Goal: Entertainment & Leisure: Consume media (video, audio)

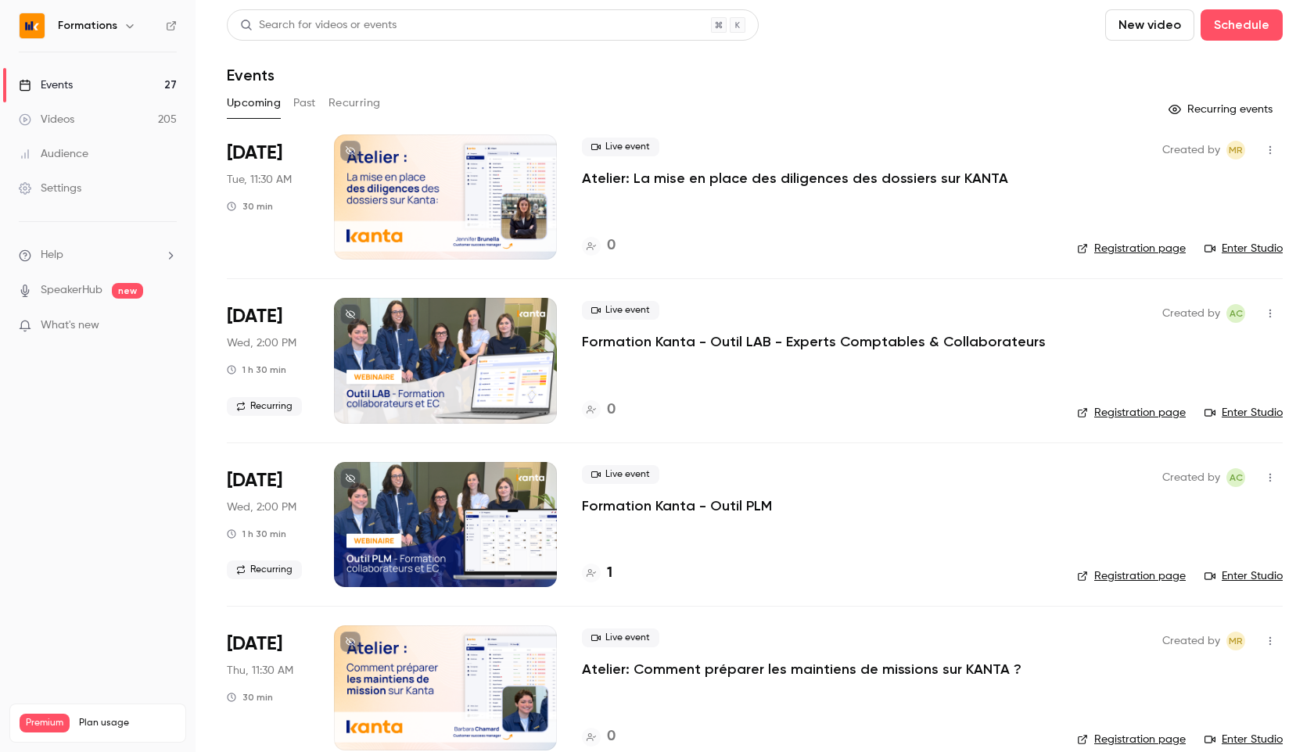
click at [87, 81] on link "Events 27" at bounding box center [98, 85] width 196 height 34
click at [127, 27] on icon "button" at bounding box center [129, 26] width 7 height 4
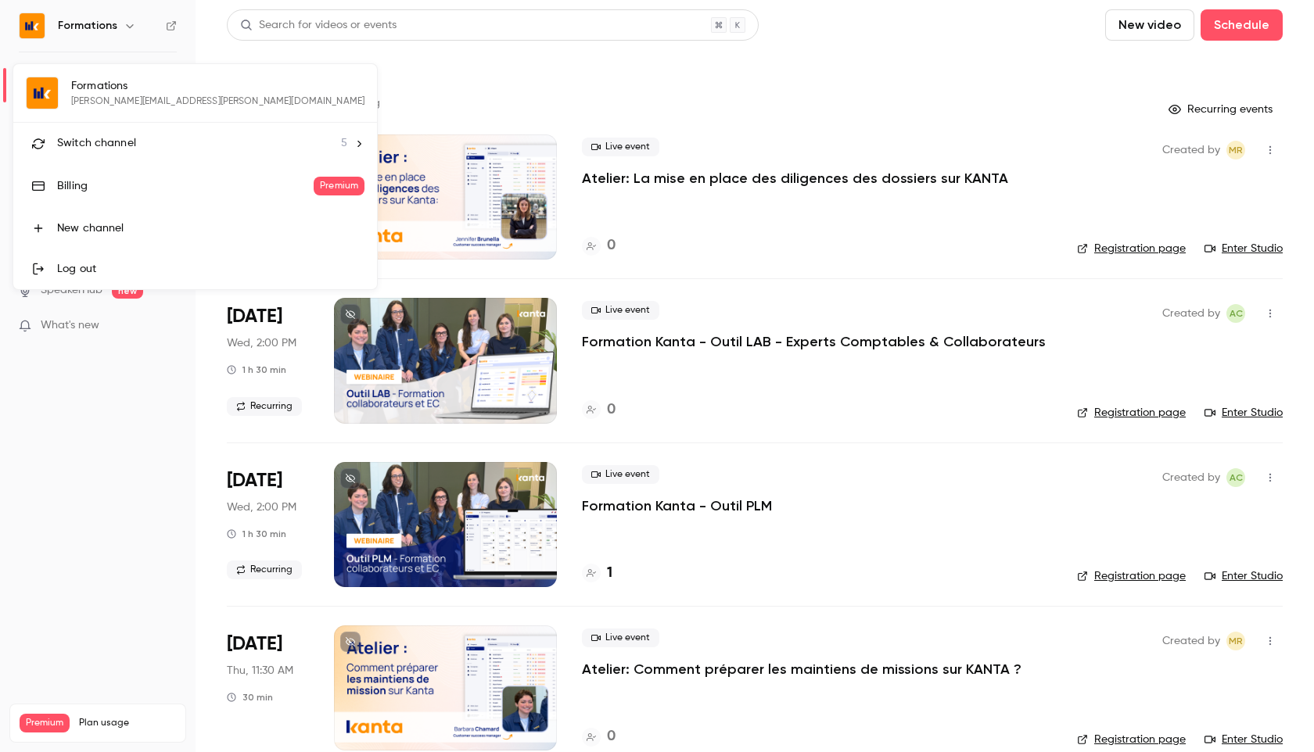
click at [174, 147] on div "Switch channel 5" at bounding box center [202, 143] width 290 height 16
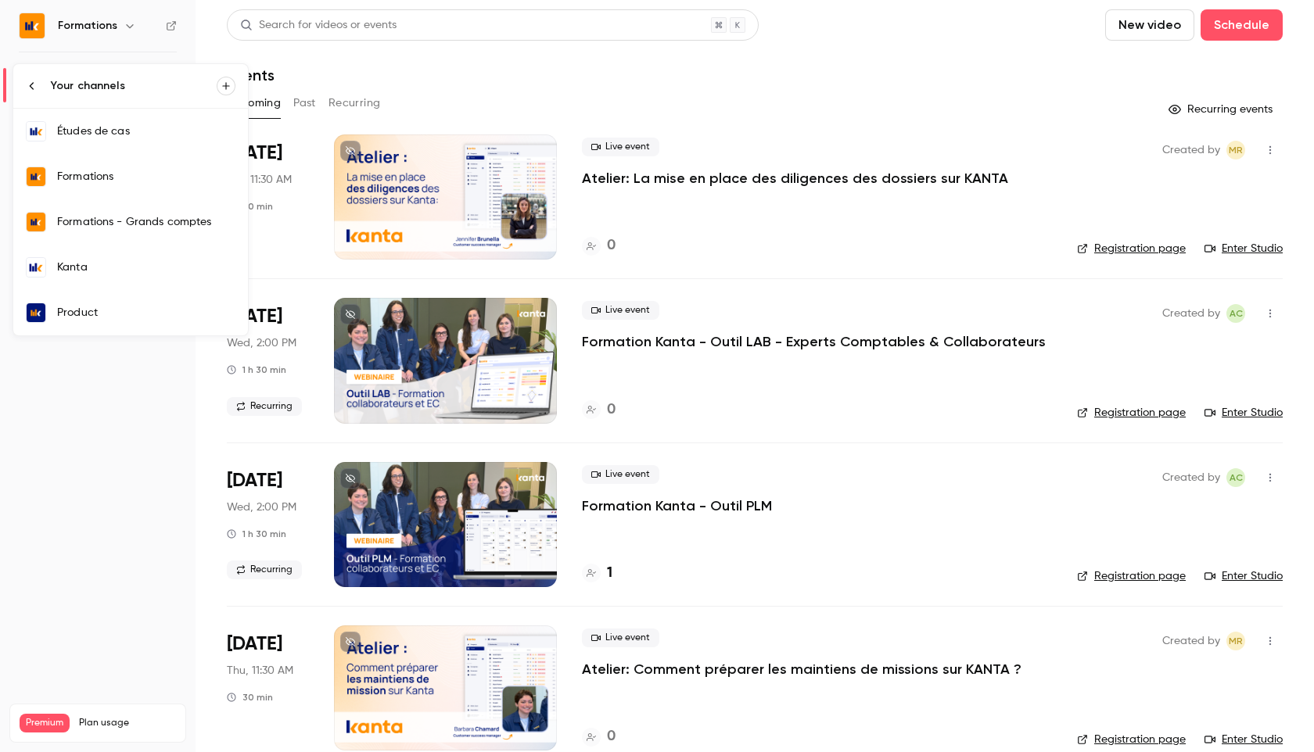
click at [91, 265] on div "Kanta" at bounding box center [146, 268] width 178 height 16
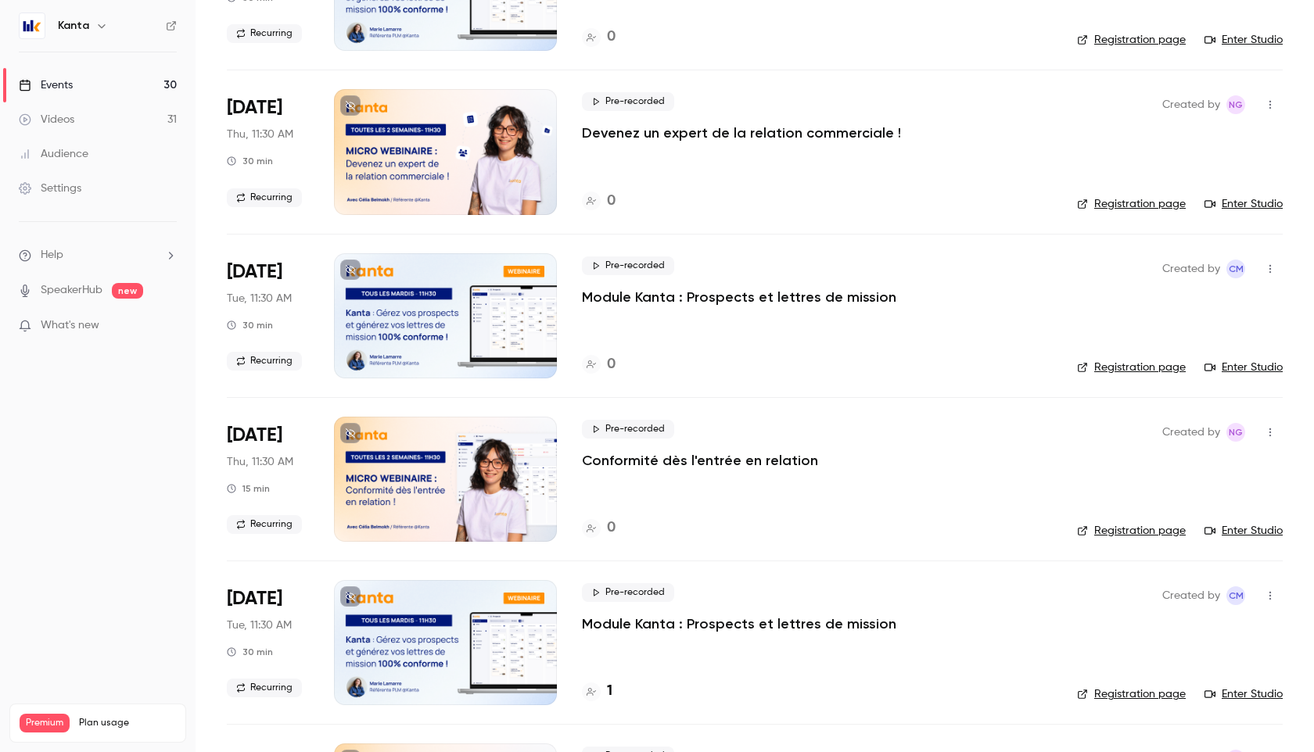
scroll to position [427, 0]
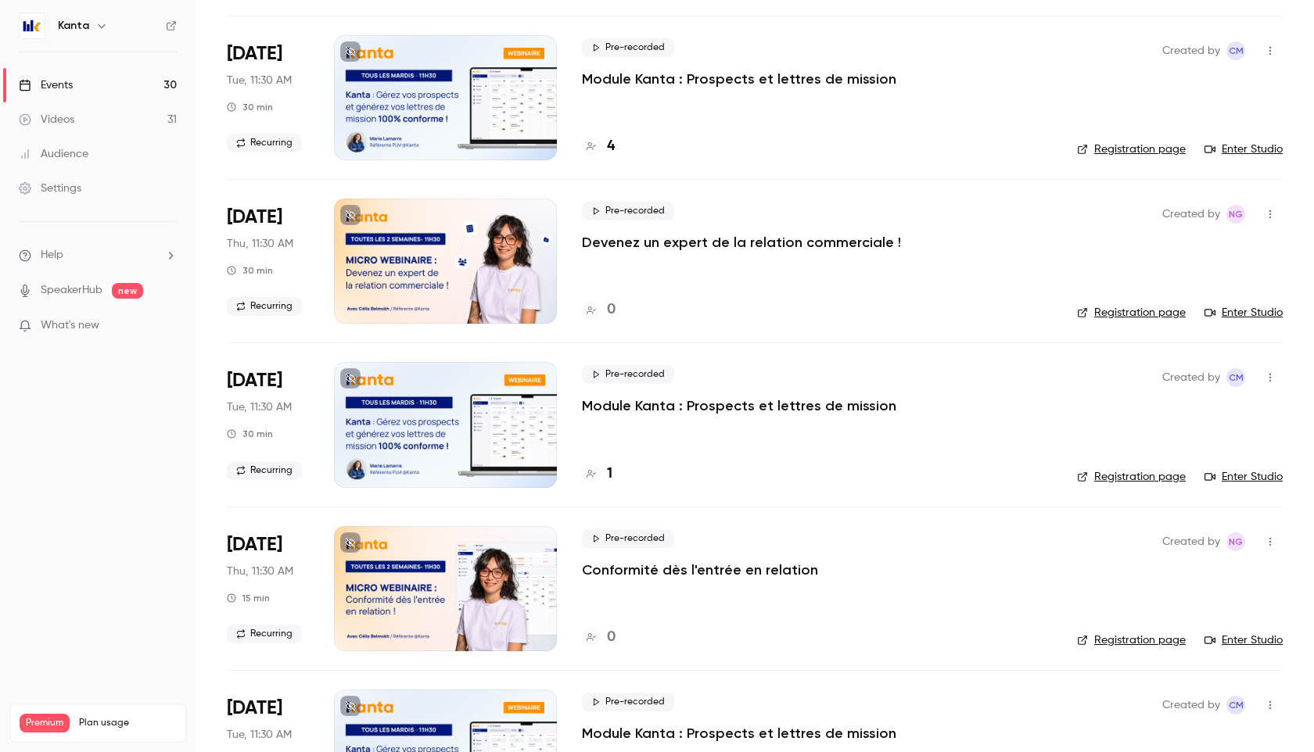
click at [106, 25] on icon "button" at bounding box center [101, 26] width 13 height 13
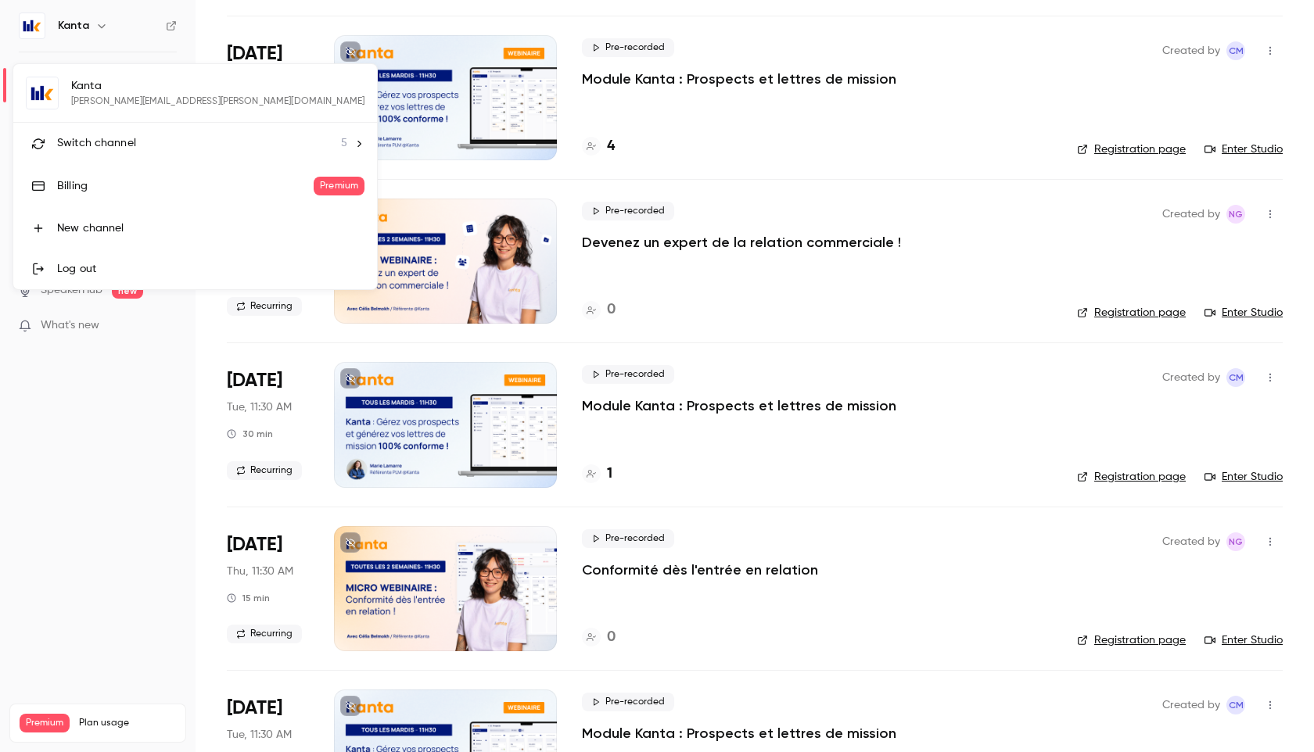
click at [141, 138] on div "Switch channel 5" at bounding box center [202, 143] width 290 height 16
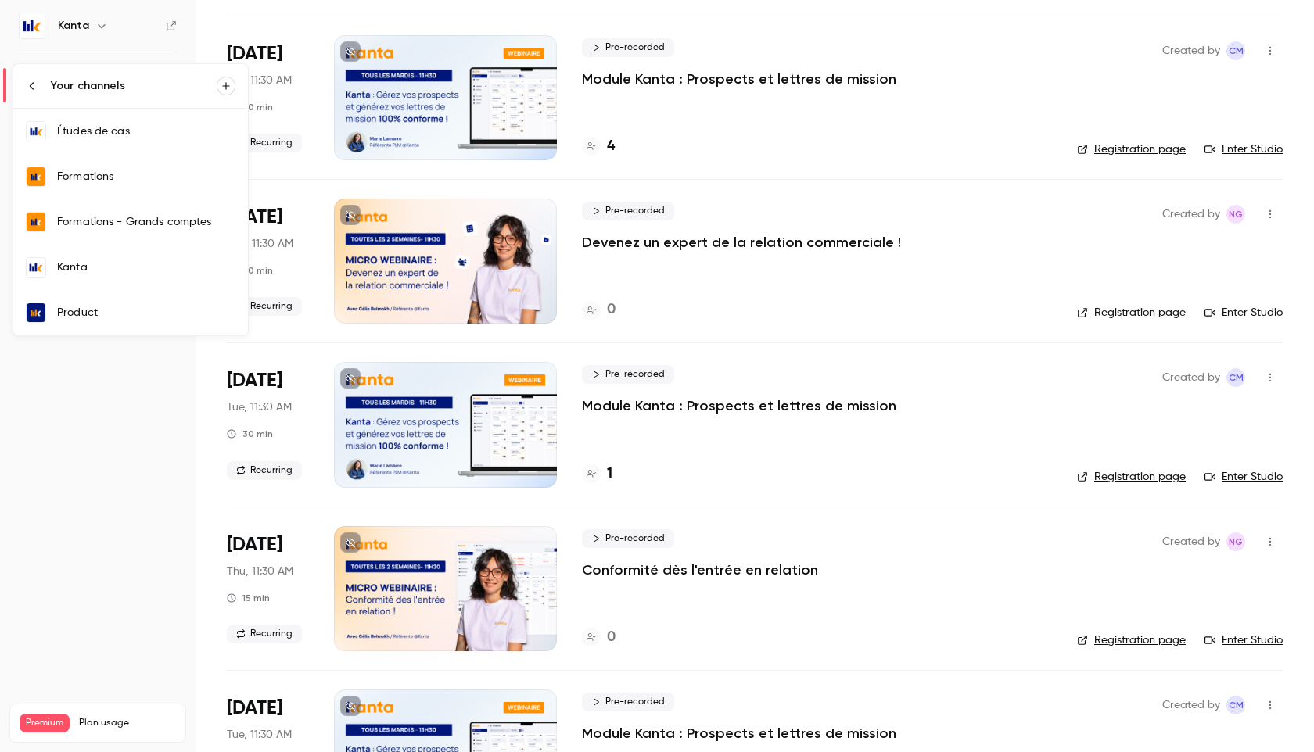
click at [92, 314] on div "Product" at bounding box center [146, 313] width 178 height 16
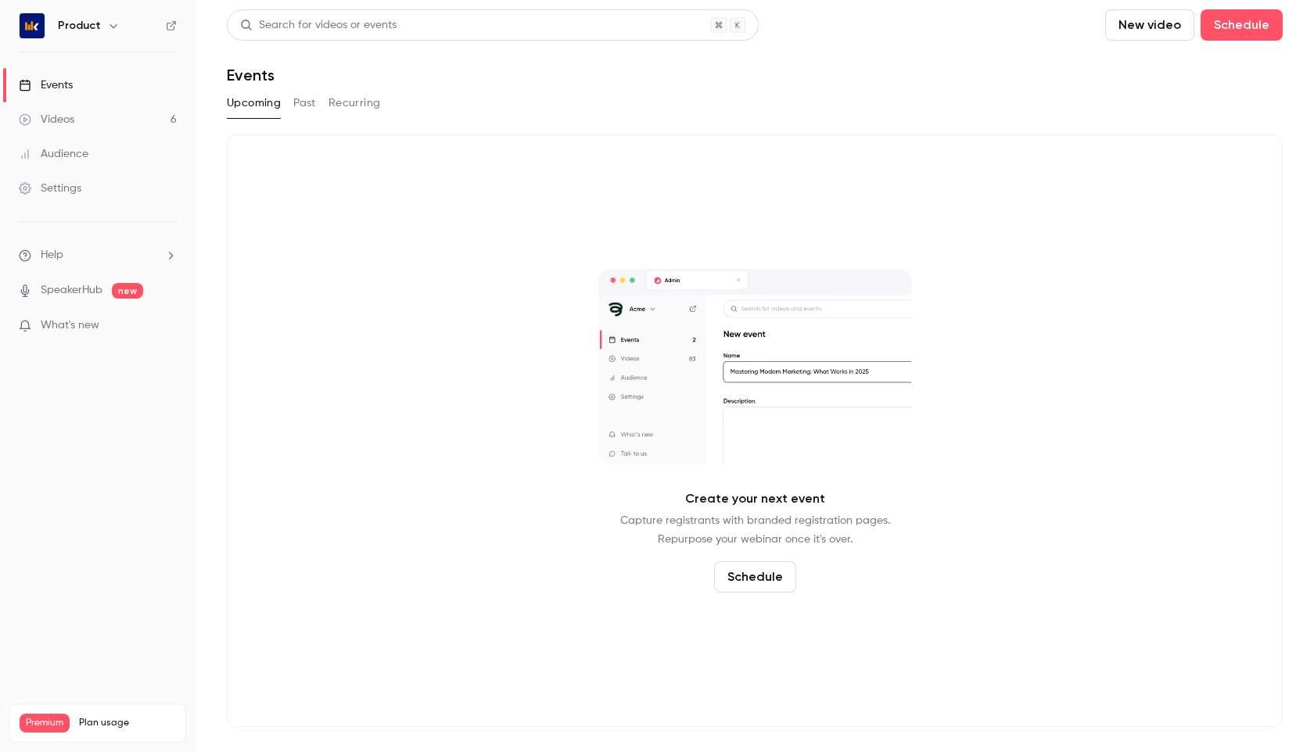
click at [296, 107] on button "Past" at bounding box center [304, 103] width 23 height 25
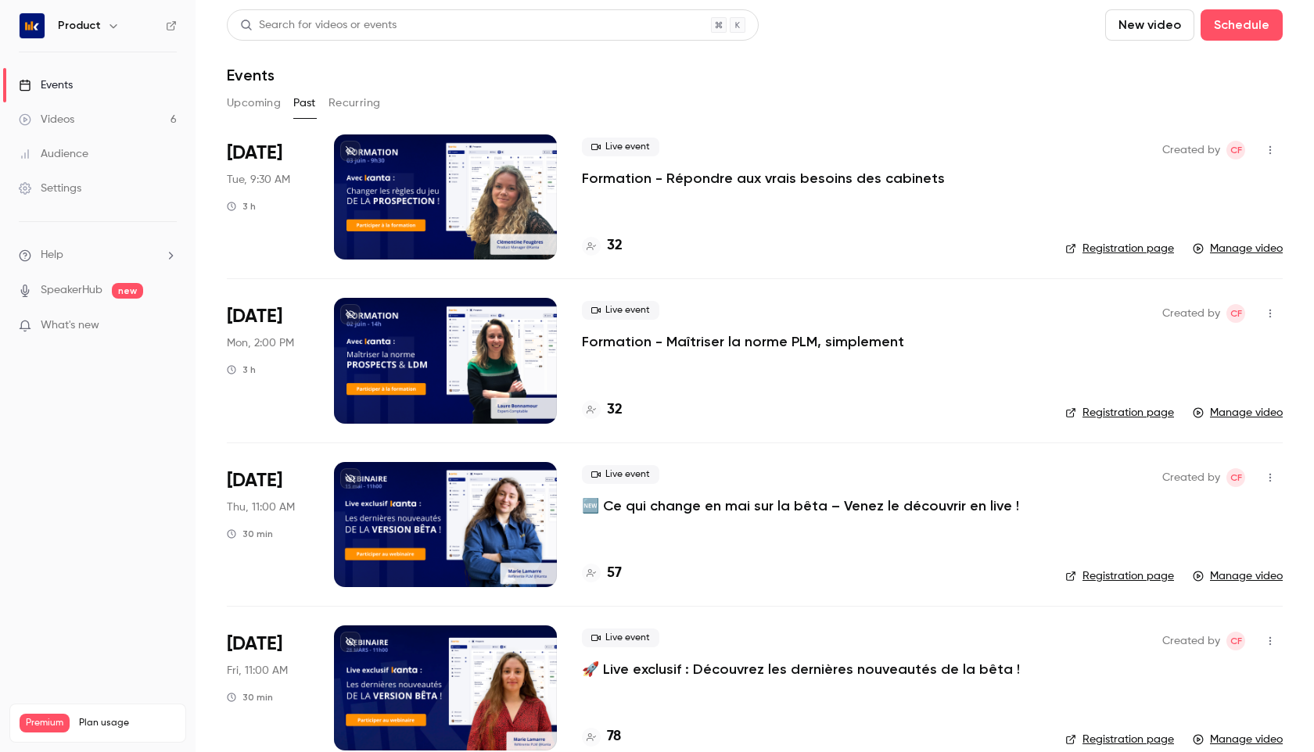
click at [77, 83] on link "Events" at bounding box center [98, 85] width 196 height 34
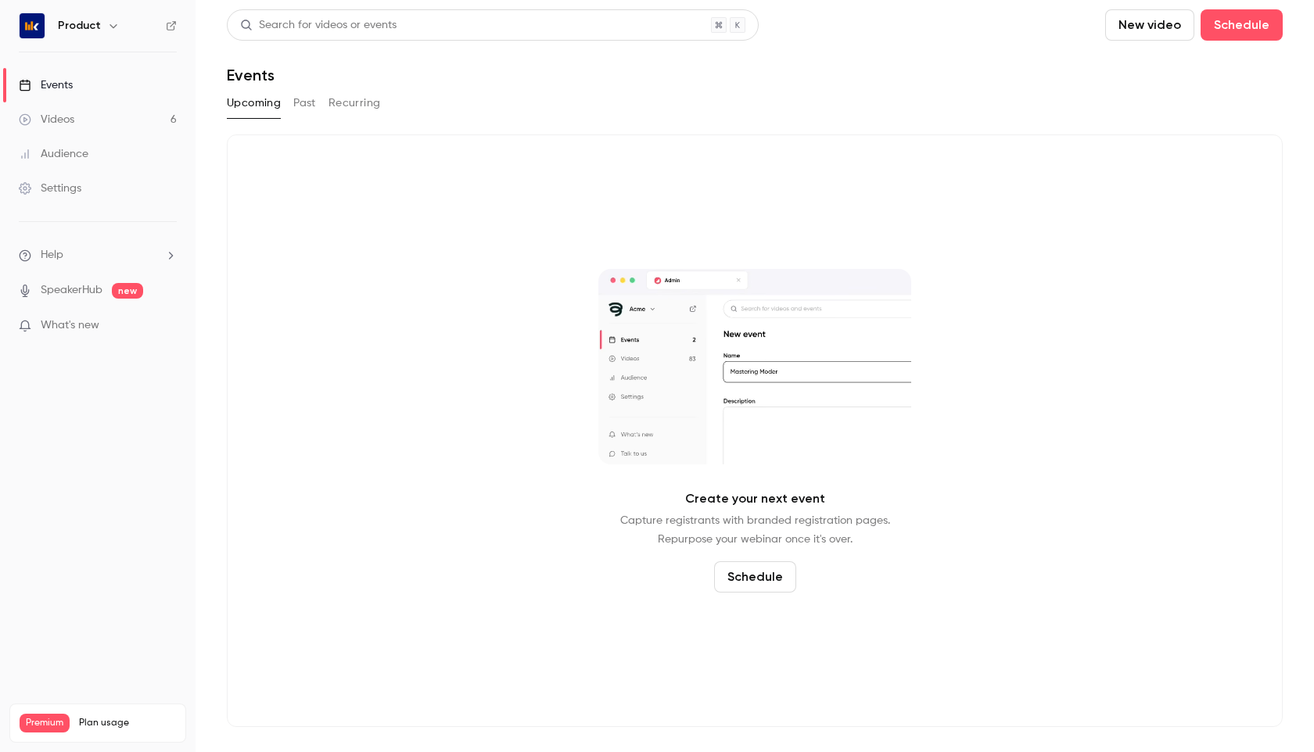
click at [92, 32] on h6 "Product" at bounding box center [79, 26] width 43 height 16
click at [88, 27] on h6 "Product" at bounding box center [79, 26] width 43 height 16
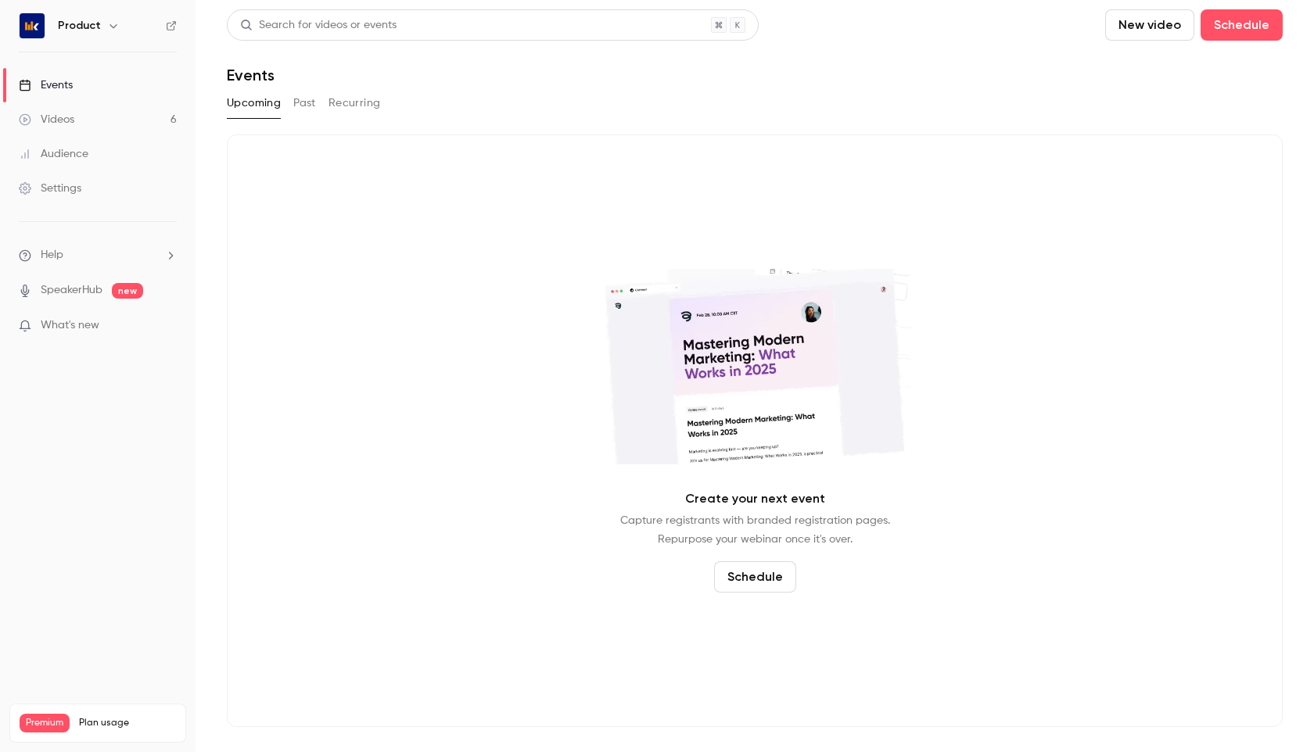
click at [107, 27] on icon "button" at bounding box center [113, 26] width 13 height 13
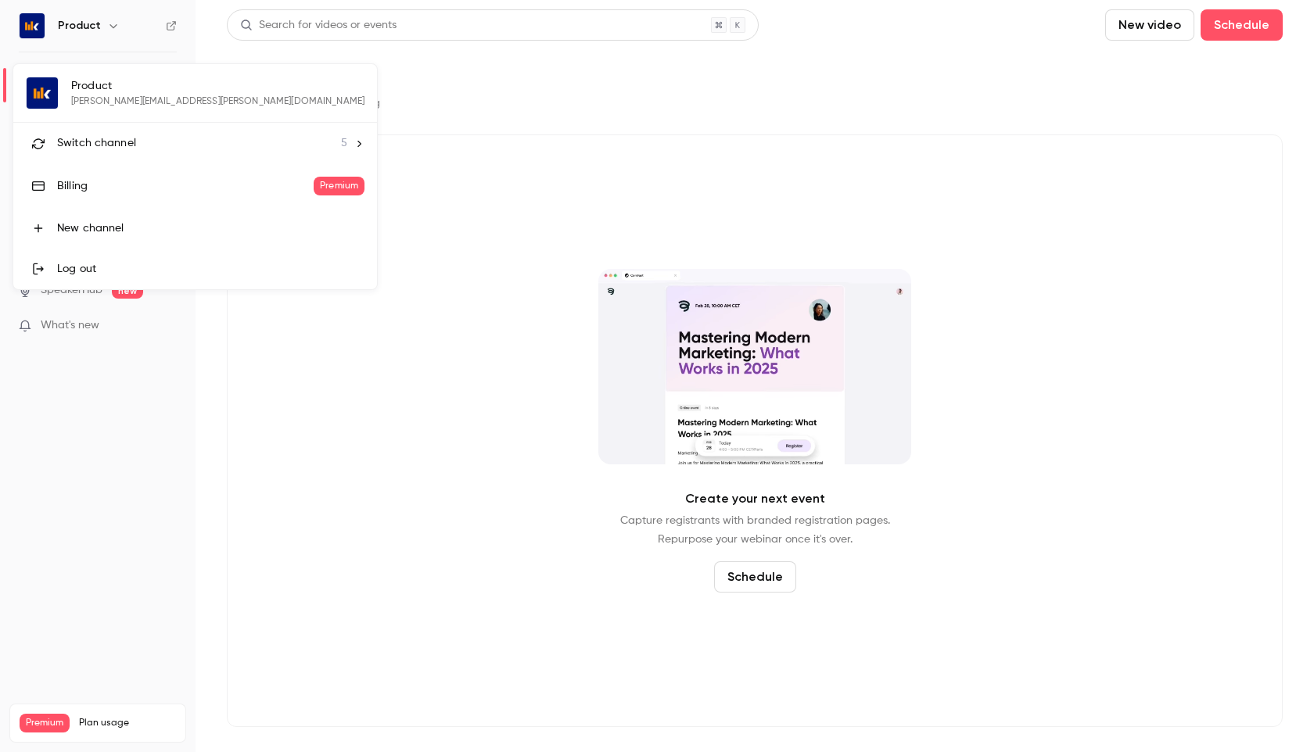
click at [101, 155] on li "Switch channel 5" at bounding box center [195, 143] width 364 height 41
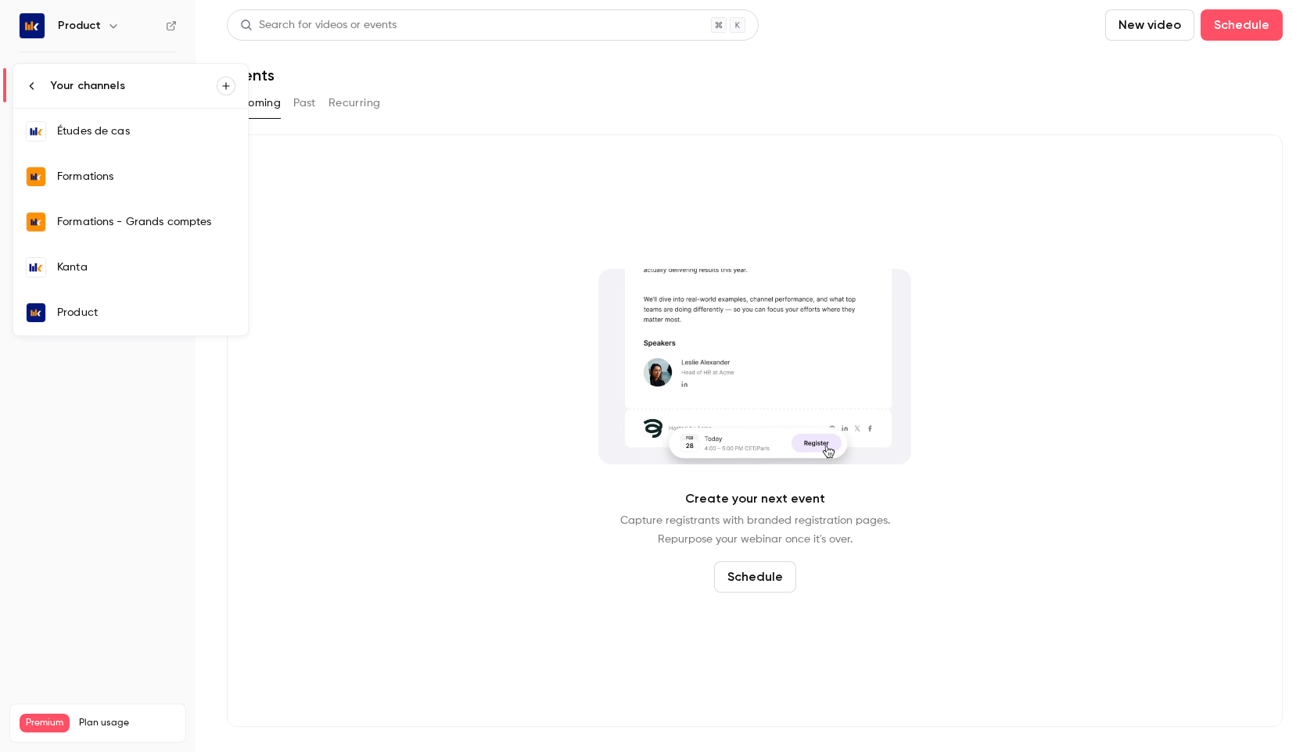
click at [88, 261] on div "Kanta" at bounding box center [146, 268] width 178 height 16
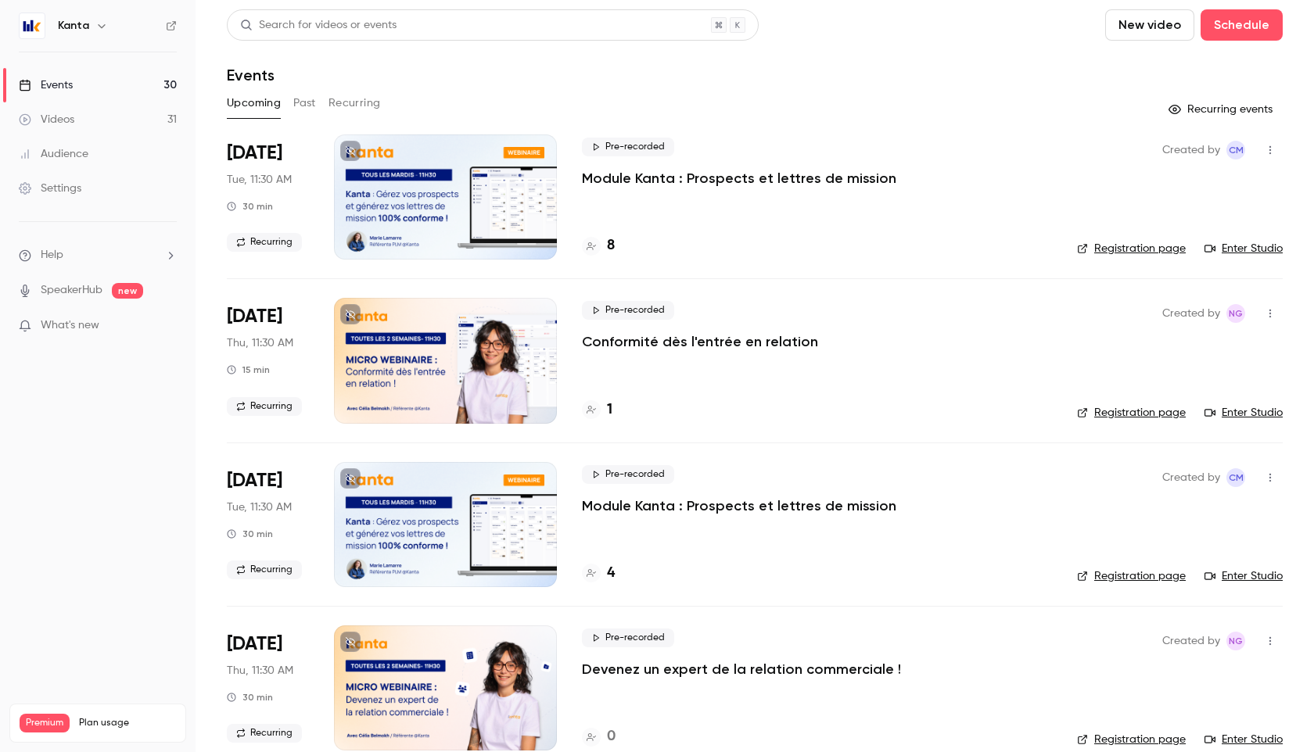
click at [307, 99] on button "Past" at bounding box center [304, 103] width 23 height 25
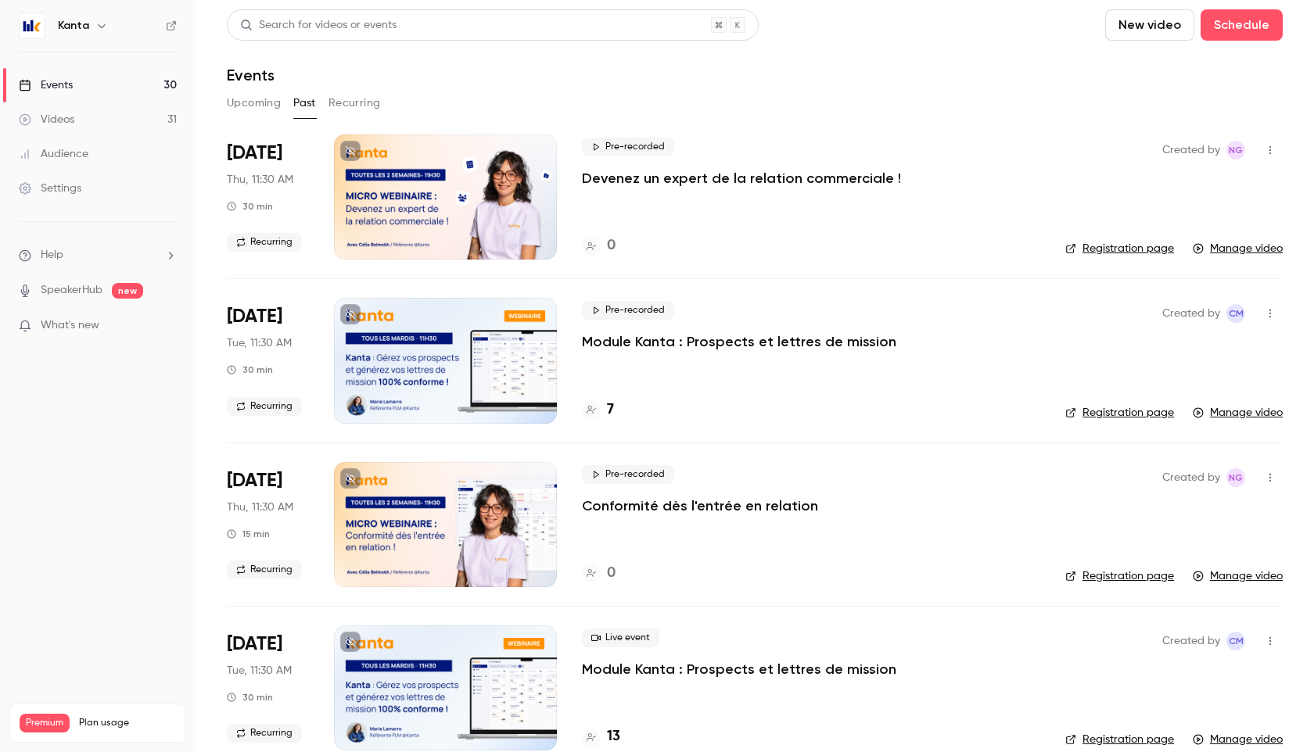
click at [68, 34] on div "Kanta" at bounding box center [105, 25] width 95 height 19
click at [92, 24] on button "button" at bounding box center [101, 25] width 19 height 19
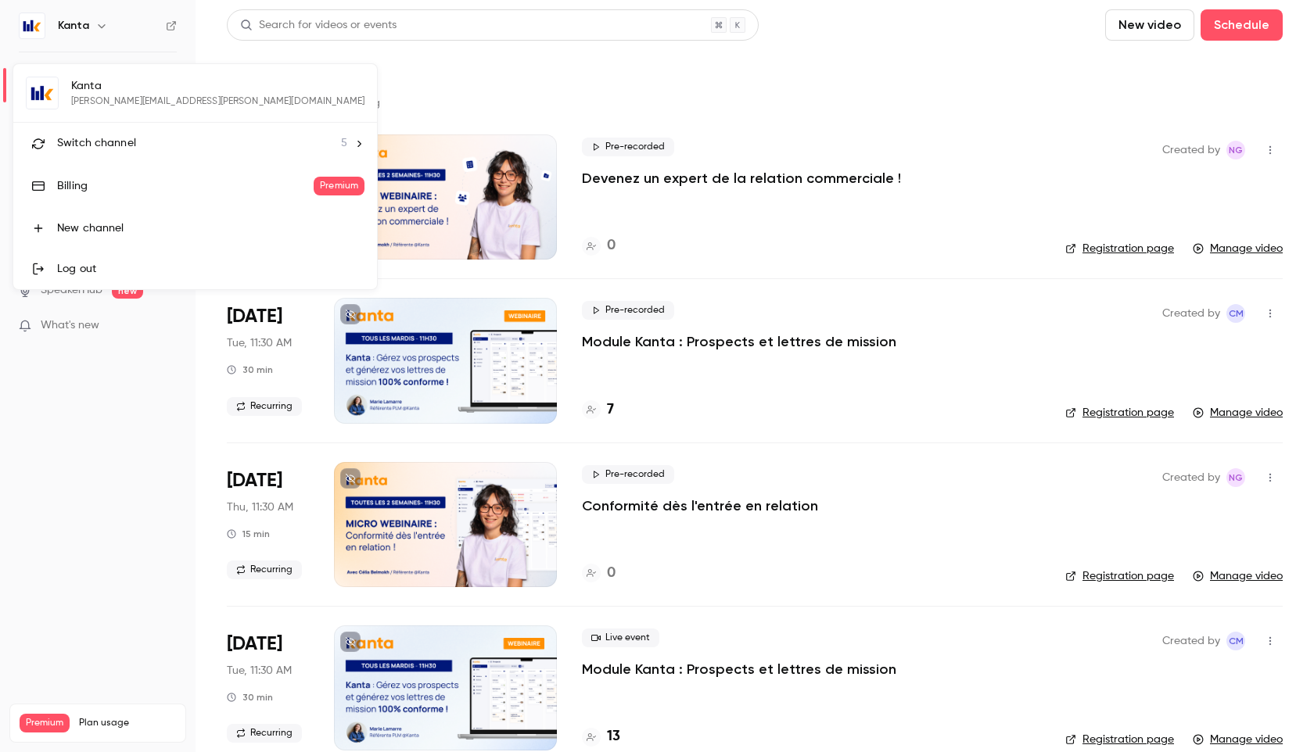
click at [124, 92] on div "Kanta [EMAIL_ADDRESS][PERSON_NAME][DOMAIN_NAME] Switch channel 5 Billing Premiu…" at bounding box center [195, 176] width 364 height 225
click at [117, 139] on span "Switch channel" at bounding box center [96, 143] width 79 height 16
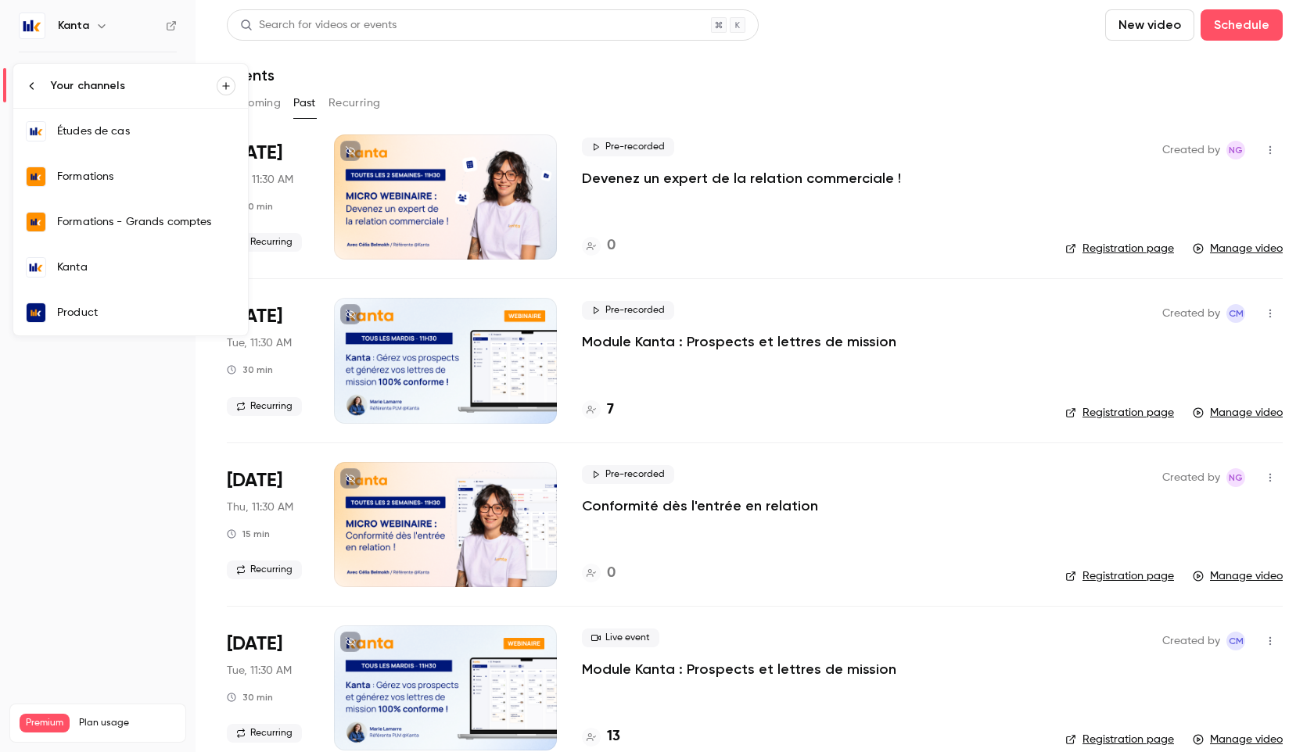
click at [133, 177] on div "Formations" at bounding box center [146, 177] width 178 height 16
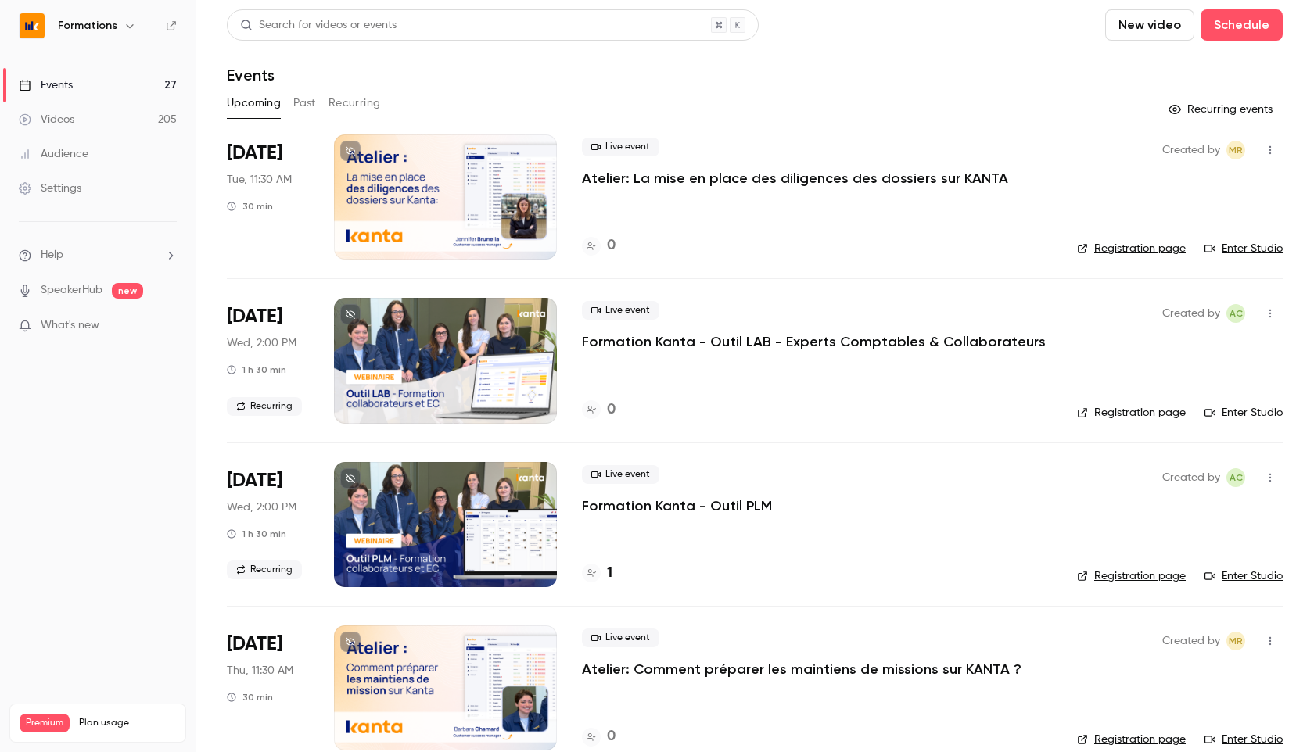
click at [303, 102] on button "Past" at bounding box center [304, 103] width 23 height 25
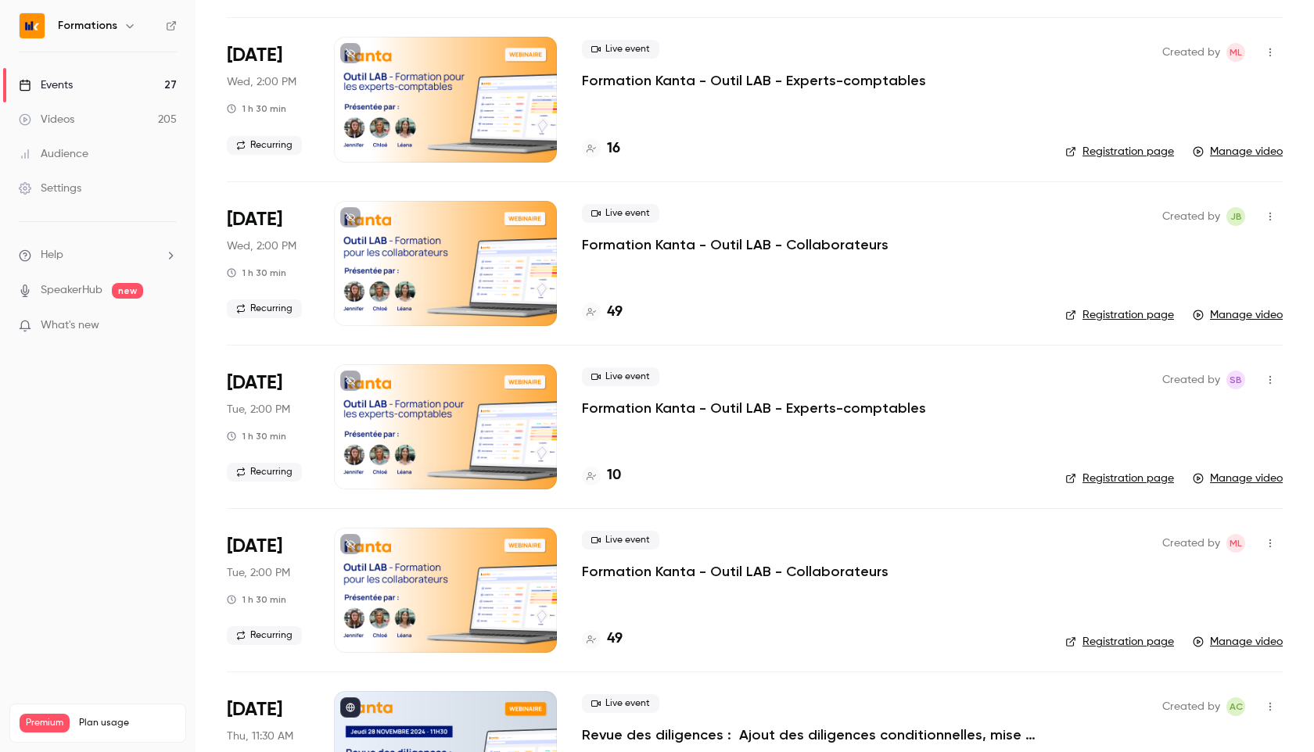
scroll to position [25393, 0]
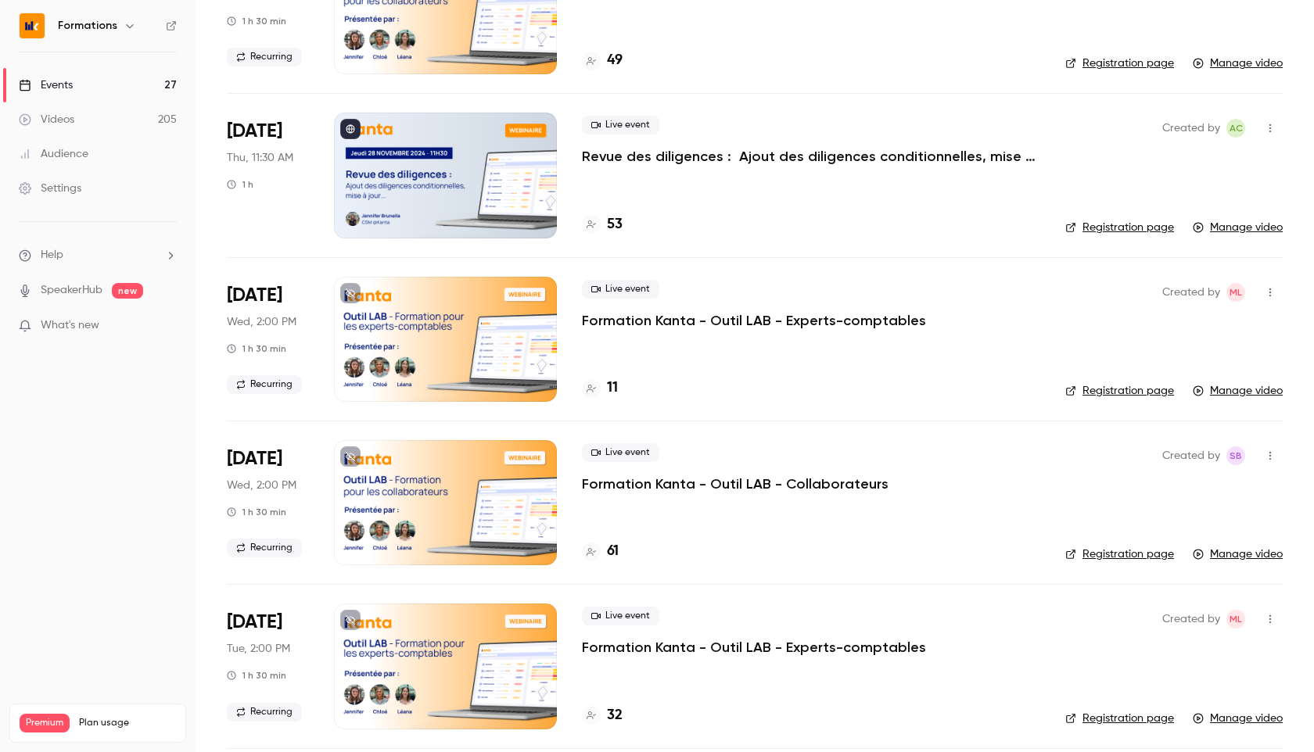
click at [508, 177] on div at bounding box center [445, 175] width 223 height 125
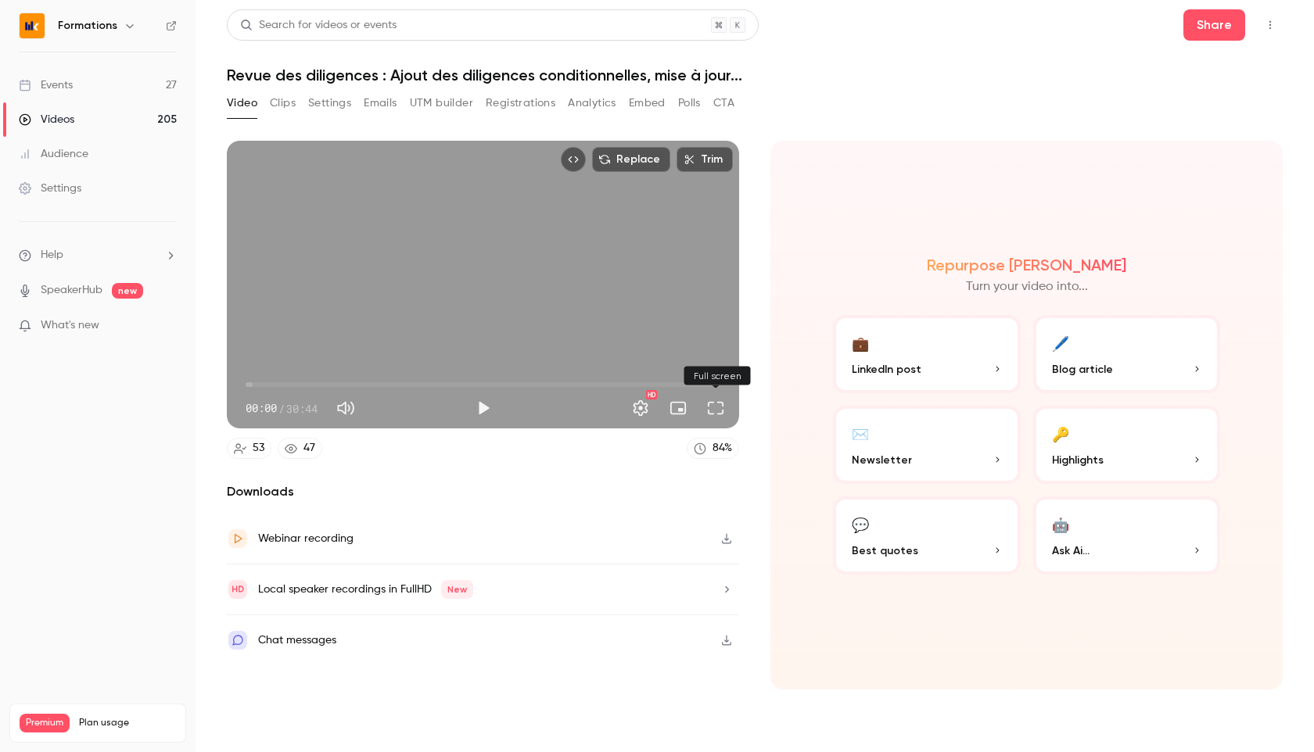
click at [719, 409] on button "Full screen" at bounding box center [715, 408] width 31 height 31
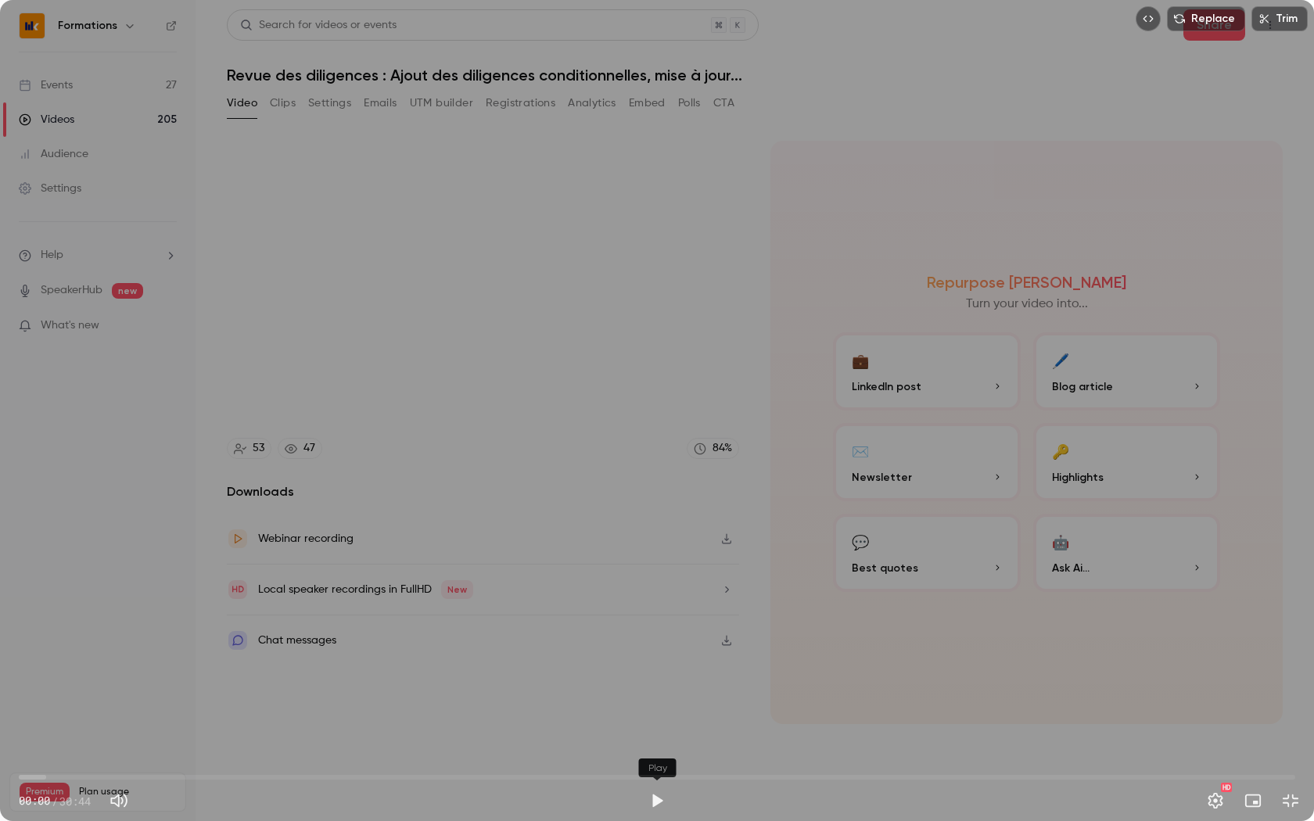
click at [663, 752] on button "Play" at bounding box center [656, 800] width 31 height 31
click at [70, 752] on span "00:02" at bounding box center [657, 777] width 1276 height 25
click at [274, 752] on span "06:08" at bounding box center [657, 777] width 1276 height 25
click at [282, 752] on span "06:09" at bounding box center [657, 777] width 1276 height 25
click at [291, 752] on span "06:22" at bounding box center [657, 777] width 1276 height 25
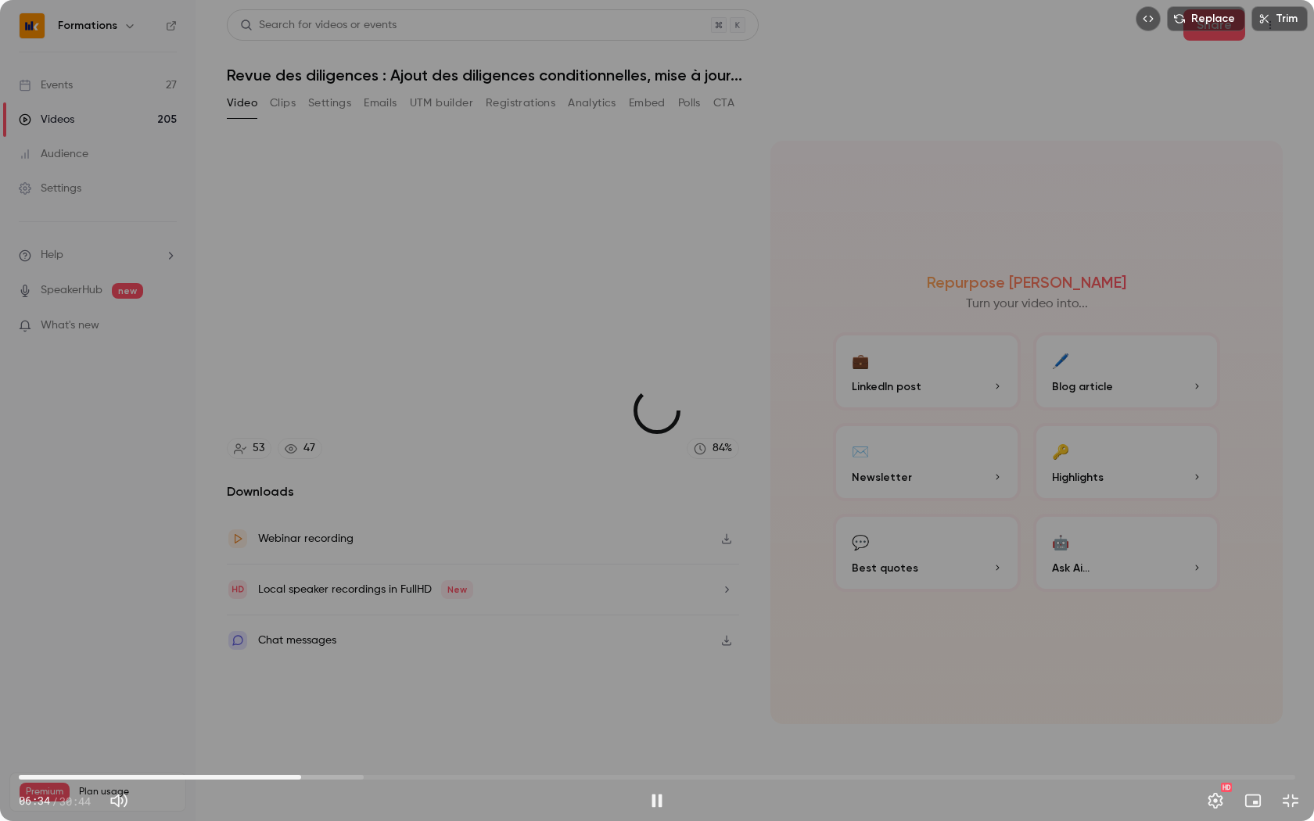
click at [301, 752] on span "06:48" at bounding box center [657, 777] width 1276 height 25
click at [295, 752] on span "06:39" at bounding box center [294, 777] width 5 height 5
type input "******"
click at [126, 752] on button "Mute" at bounding box center [118, 800] width 31 height 31
type input "*"
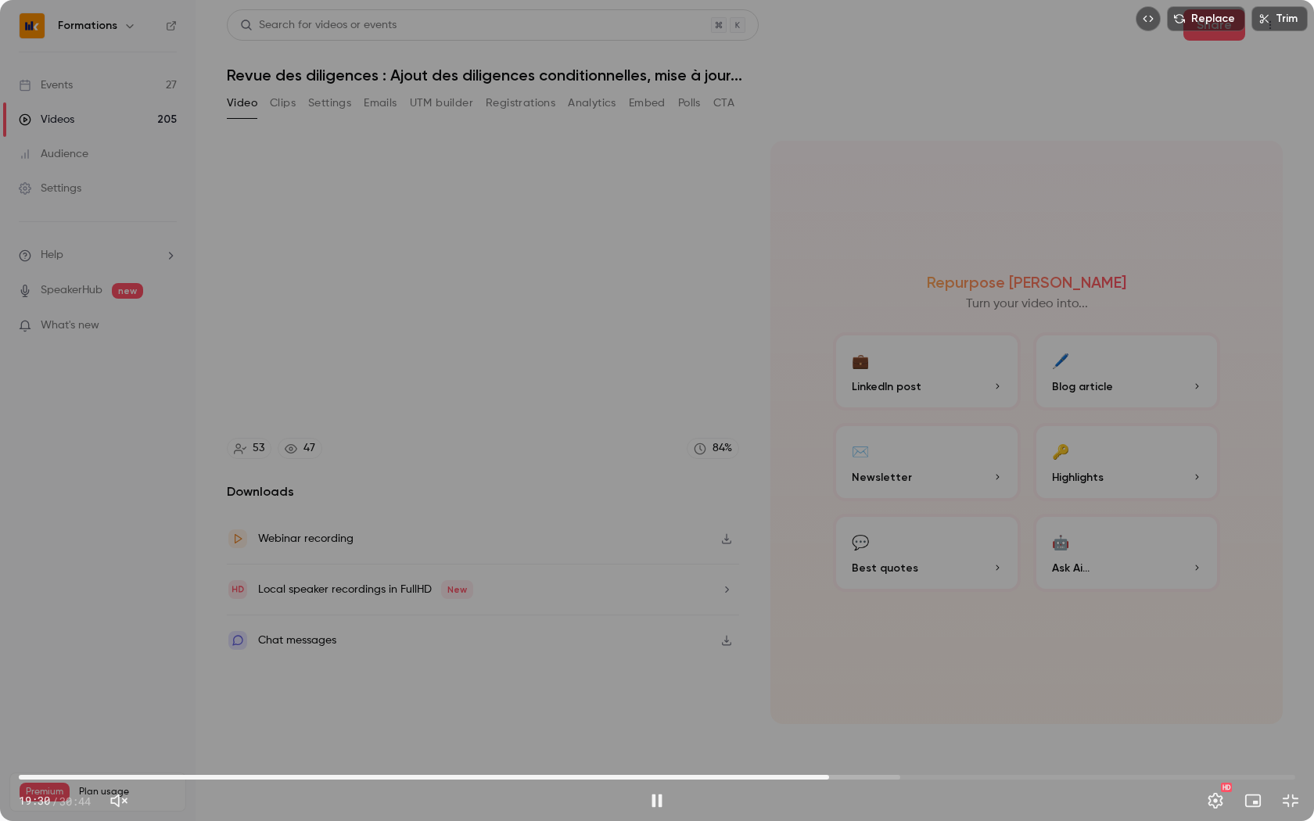
type input "******"
type input "**"
click at [195, 752] on span at bounding box center [173, 801] width 70 height 23
click at [654, 752] on button "Pause" at bounding box center [656, 800] width 31 height 31
click at [654, 752] on button "Play" at bounding box center [656, 800] width 31 height 31
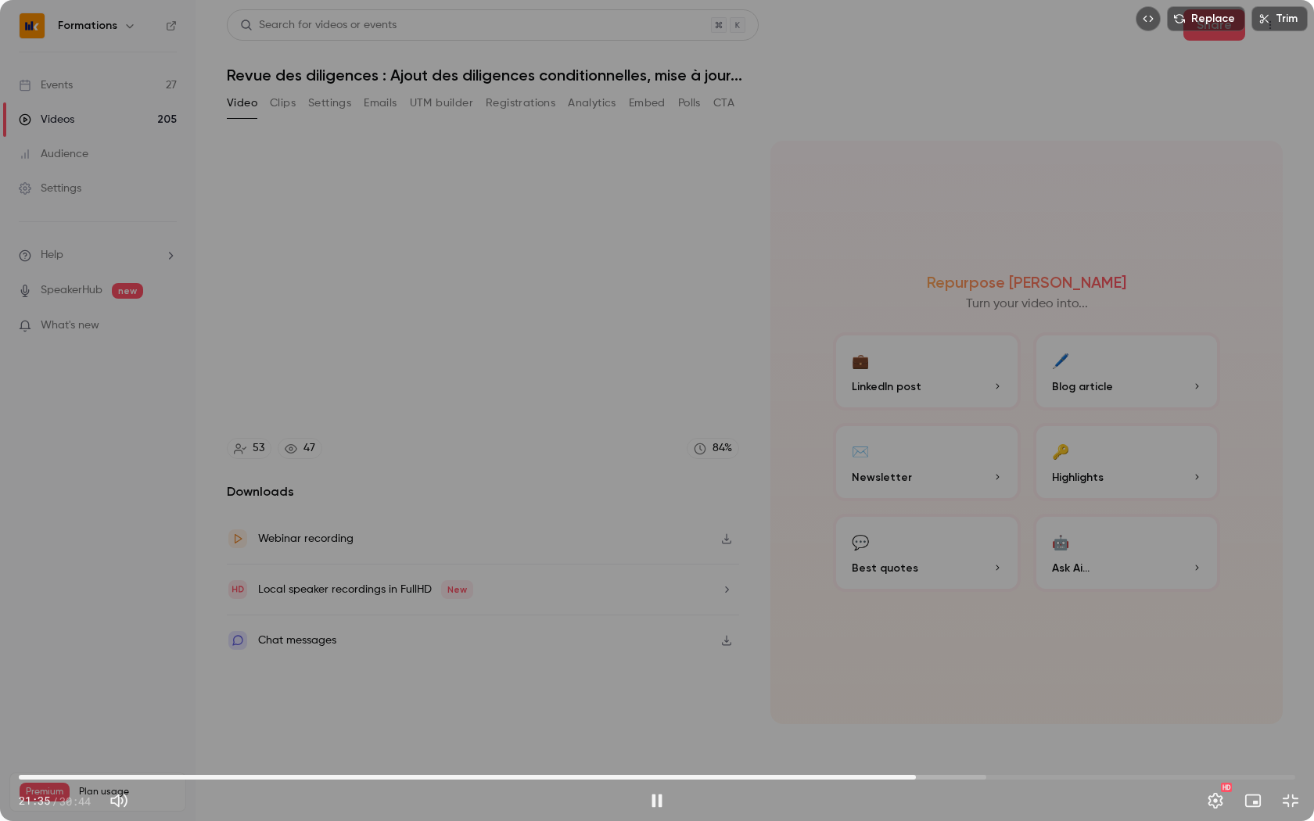
type input "******"
click at [641, 752] on button "Pause" at bounding box center [656, 800] width 31 height 31
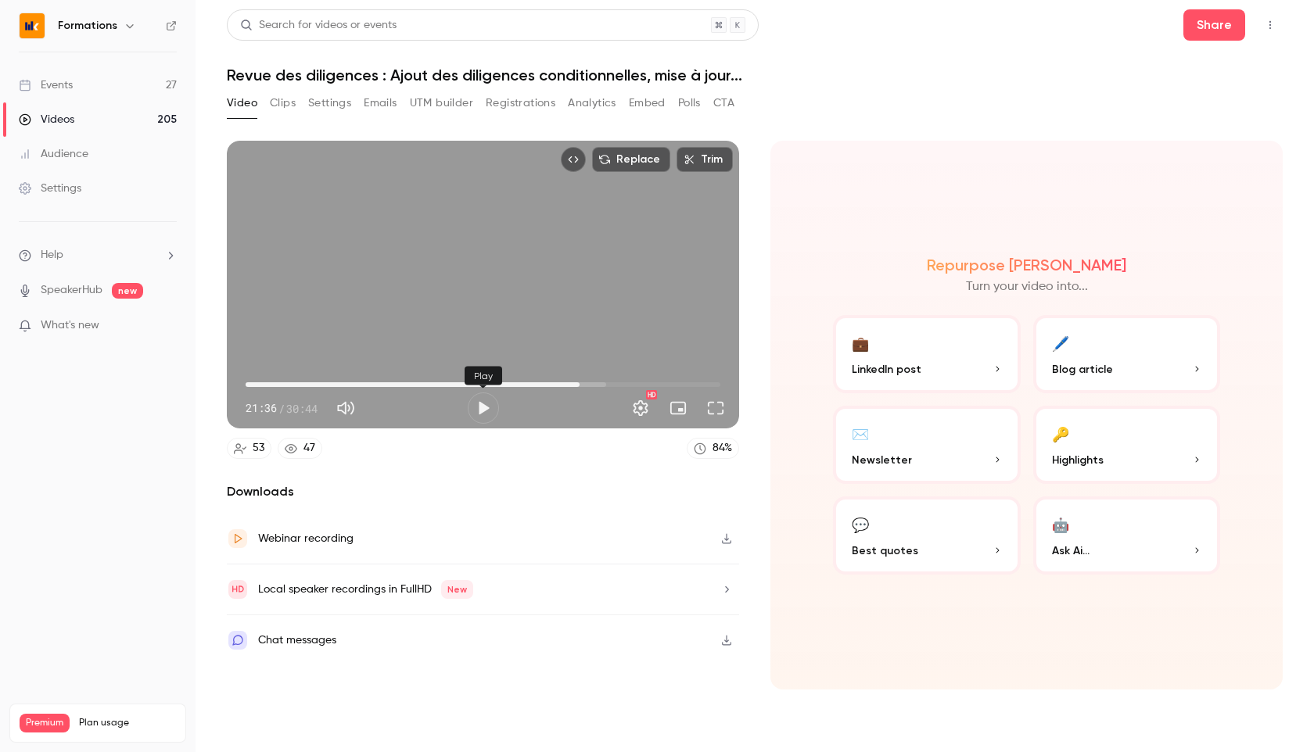
click at [474, 411] on button "Play" at bounding box center [483, 408] width 31 height 31
click at [716, 404] on button "Full screen" at bounding box center [715, 408] width 31 height 31
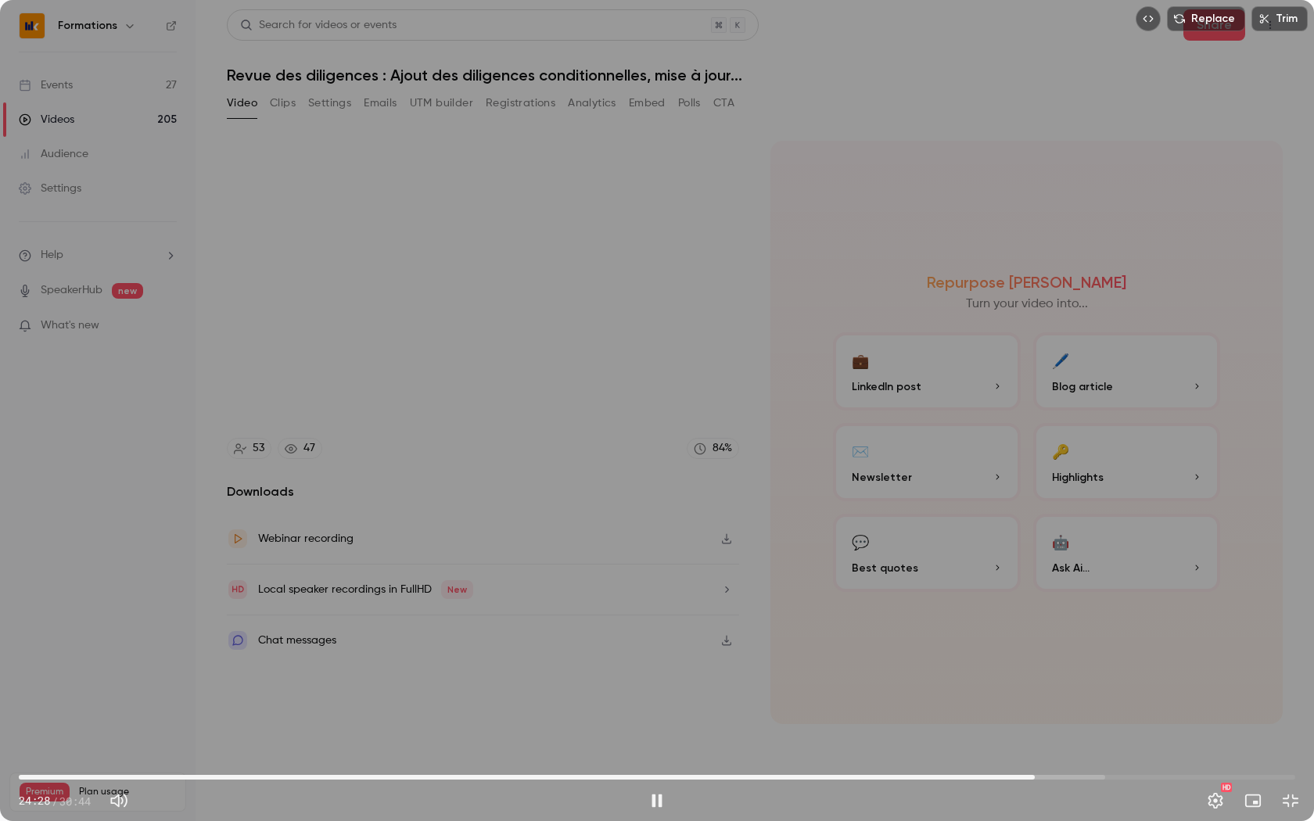
click at [1045, 752] on span "24:28" at bounding box center [657, 777] width 1276 height 25
click at [1064, 752] on span "25:09" at bounding box center [657, 777] width 1276 height 25
click at [1076, 752] on span "25:11" at bounding box center [657, 777] width 1276 height 25
click at [1089, 752] on span "25:28" at bounding box center [657, 777] width 1276 height 25
click at [1101, 752] on span "26:04" at bounding box center [1101, 777] width 5 height 5
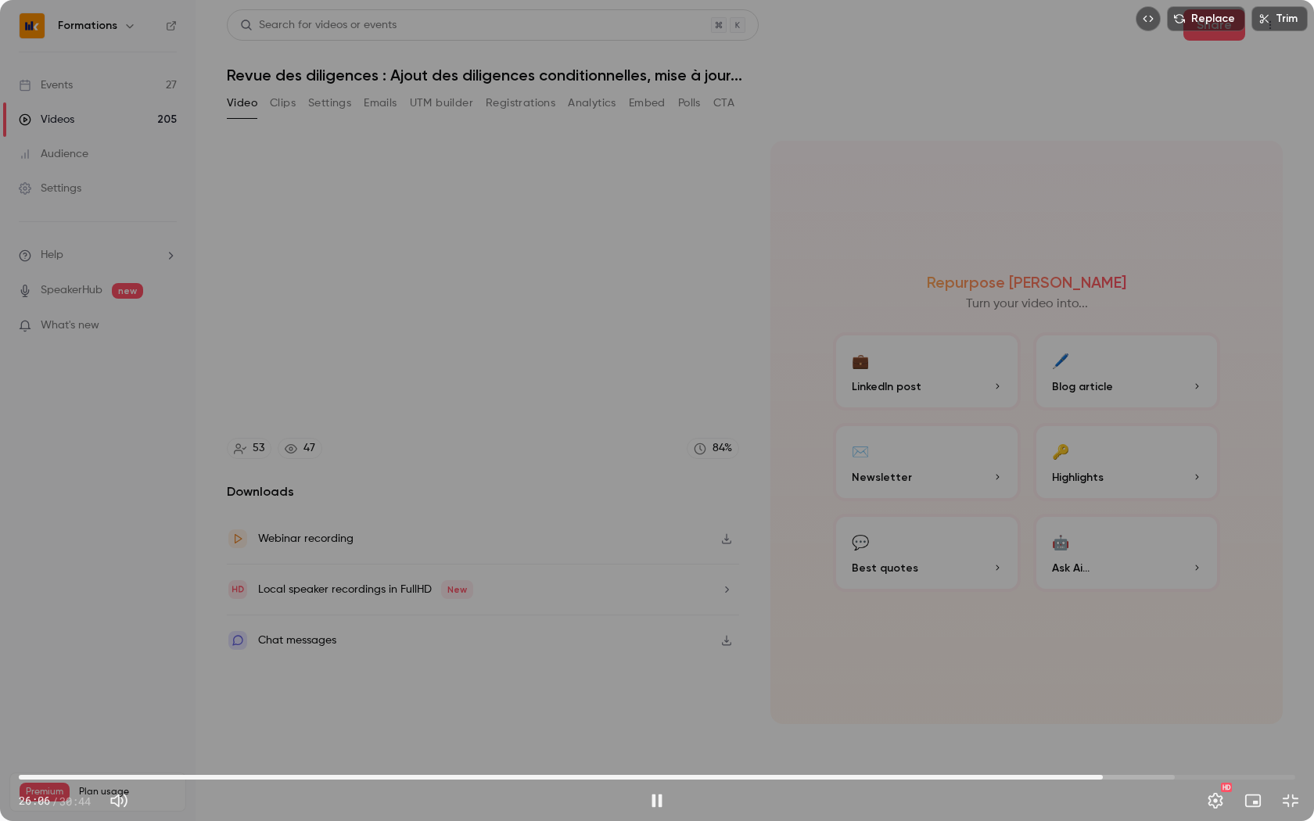
click at [1112, 752] on span "26:06" at bounding box center [657, 777] width 1276 height 25
click at [1116, 752] on span "26:22" at bounding box center [1113, 777] width 5 height 5
click at [1130, 752] on span "26:34" at bounding box center [657, 777] width 1276 height 25
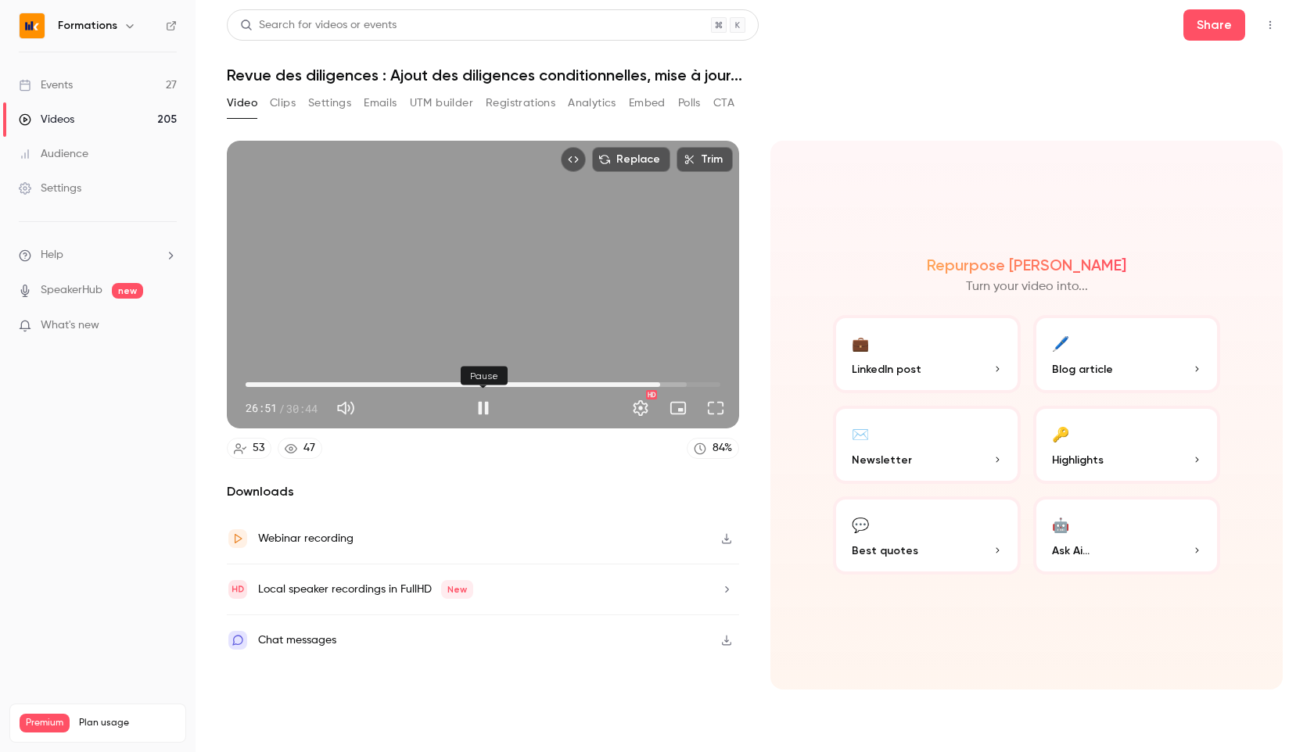
click at [479, 407] on button "Pause" at bounding box center [483, 408] width 31 height 31
type input "******"
